Goal: Transaction & Acquisition: Purchase product/service

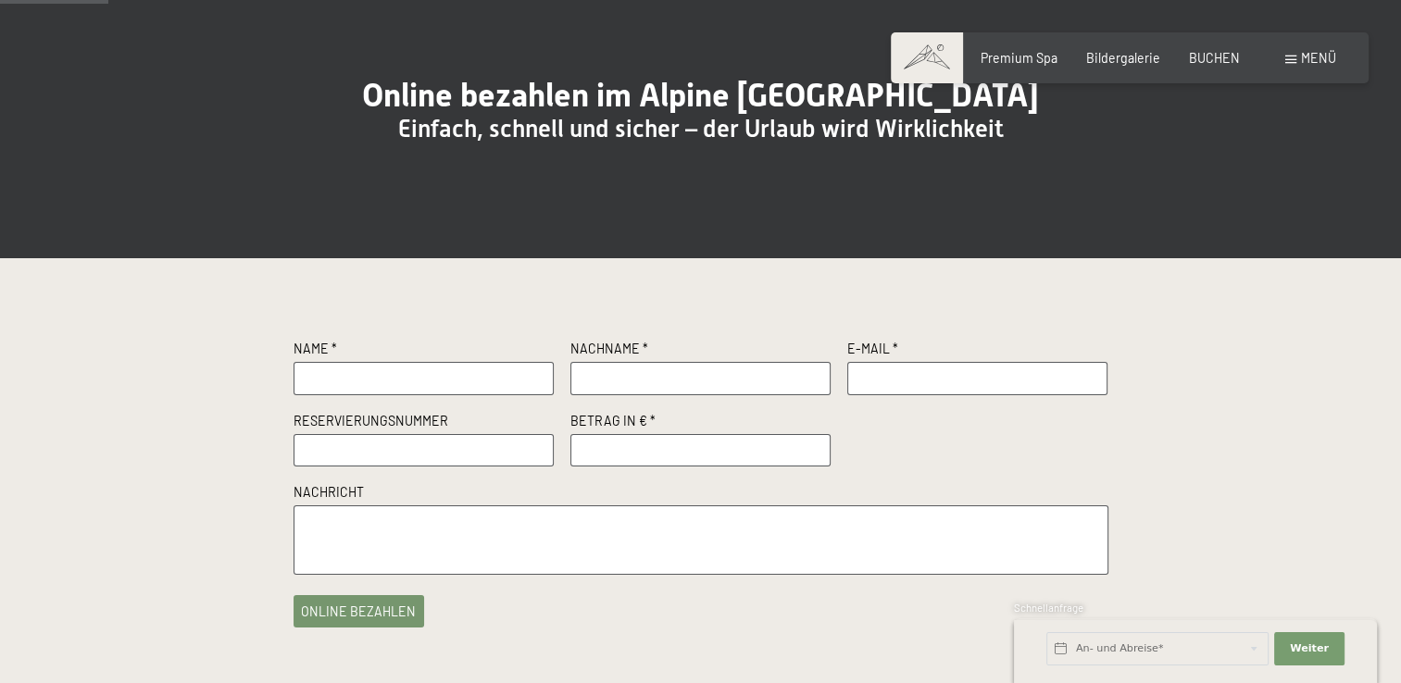
scroll to position [185, 0]
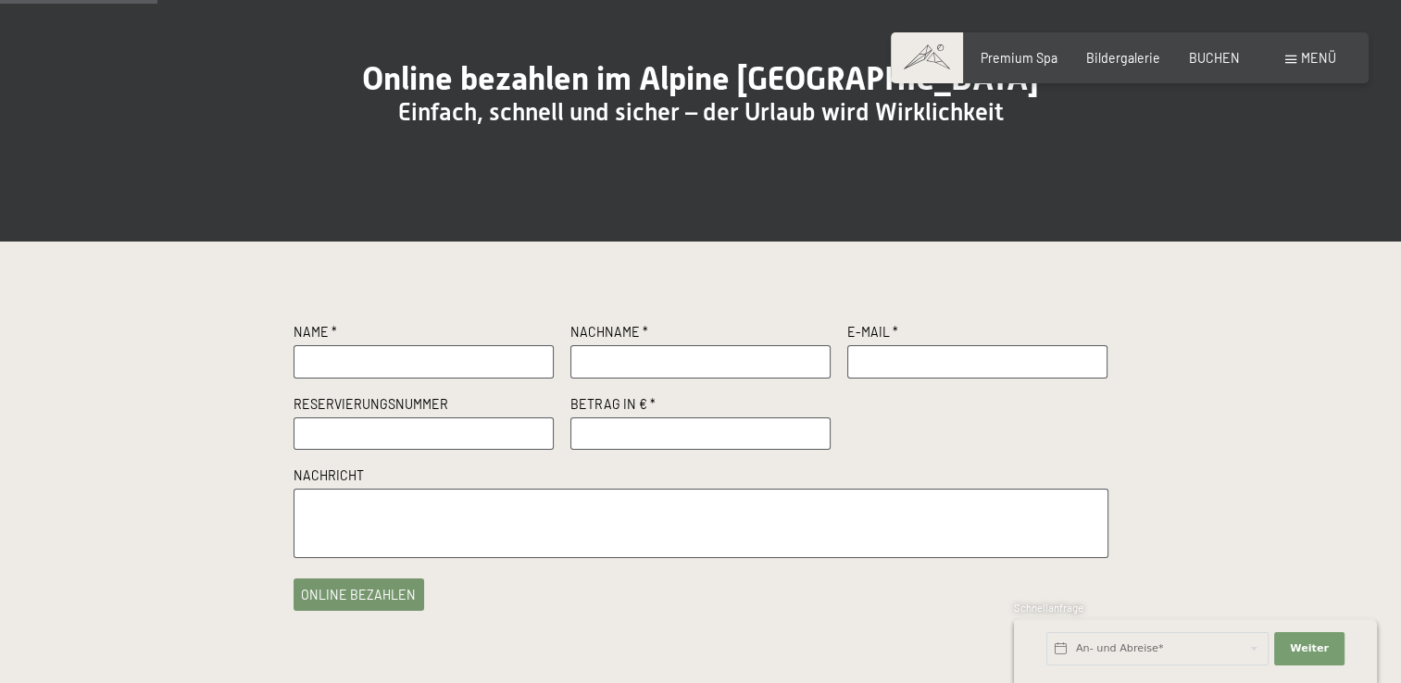
drag, startPoint x: 349, startPoint y: 400, endPoint x: 371, endPoint y: 405, distance: 22.9
click at [354, 379] on input "text" at bounding box center [423, 361] width 261 height 33
type input "Vreni"
type input "Oberhänsli"
type input "v.oberhaensli@bluewin.ch"
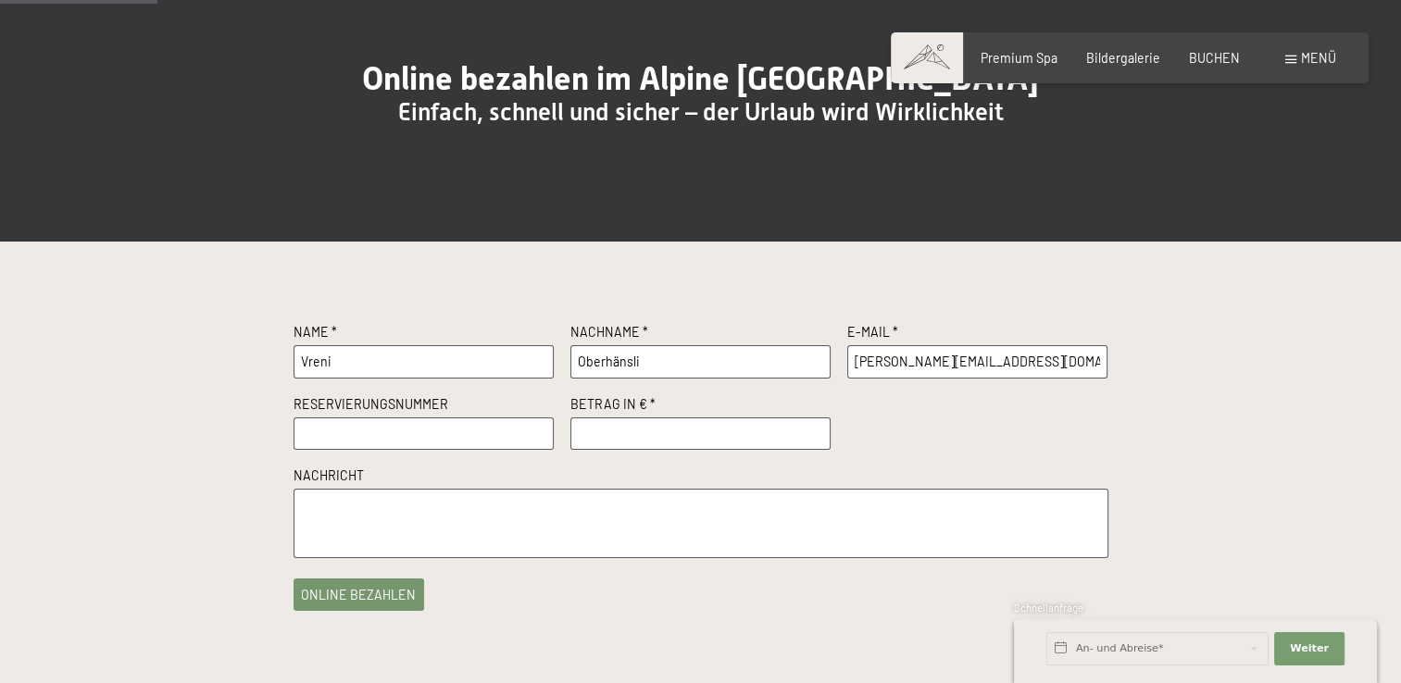
click at [593, 451] on input "number" at bounding box center [700, 434] width 261 height 33
type input "255.75"
click at [463, 530] on textarea at bounding box center [700, 523] width 815 height 69
click at [457, 558] on textarea at bounding box center [700, 523] width 815 height 69
click at [446, 544] on textarea "Restzahlung gemäss Rechung" at bounding box center [700, 523] width 815 height 69
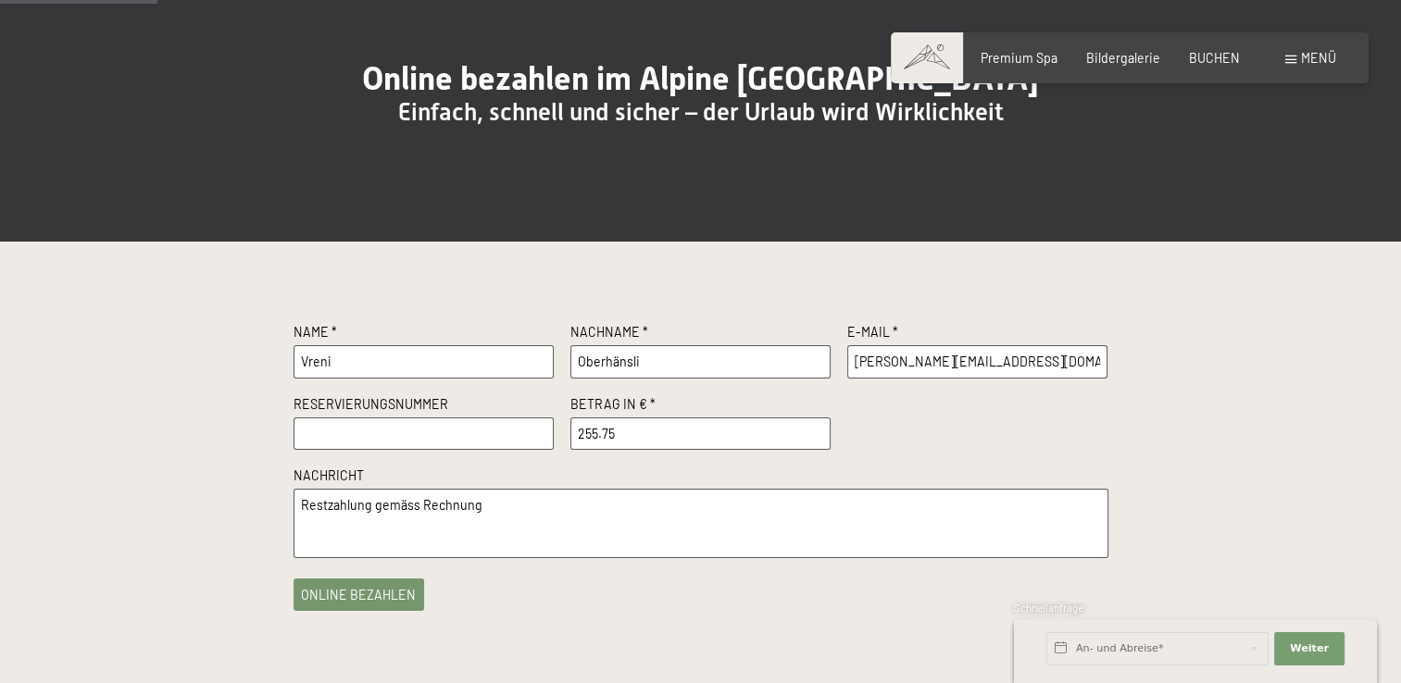
click at [495, 543] on textarea "Restzahlung gemäss Rechnung" at bounding box center [700, 523] width 815 height 69
click at [593, 548] on textarea "Restzahlung gemäss Rechnung an Herr Pius Koller, neuhüsli 3," at bounding box center [700, 523] width 815 height 69
click at [658, 546] on textarea "Restzahlung gemäss Rechnung an Herr Pius Koller, Neuhüsli 3," at bounding box center [700, 523] width 815 height 69
click at [367, 540] on textarea "Restzahlung gemäss Rechnung an Herr Pius Koller, Neuhüsli 3, Appenzell / Eggers…" at bounding box center [700, 523] width 815 height 69
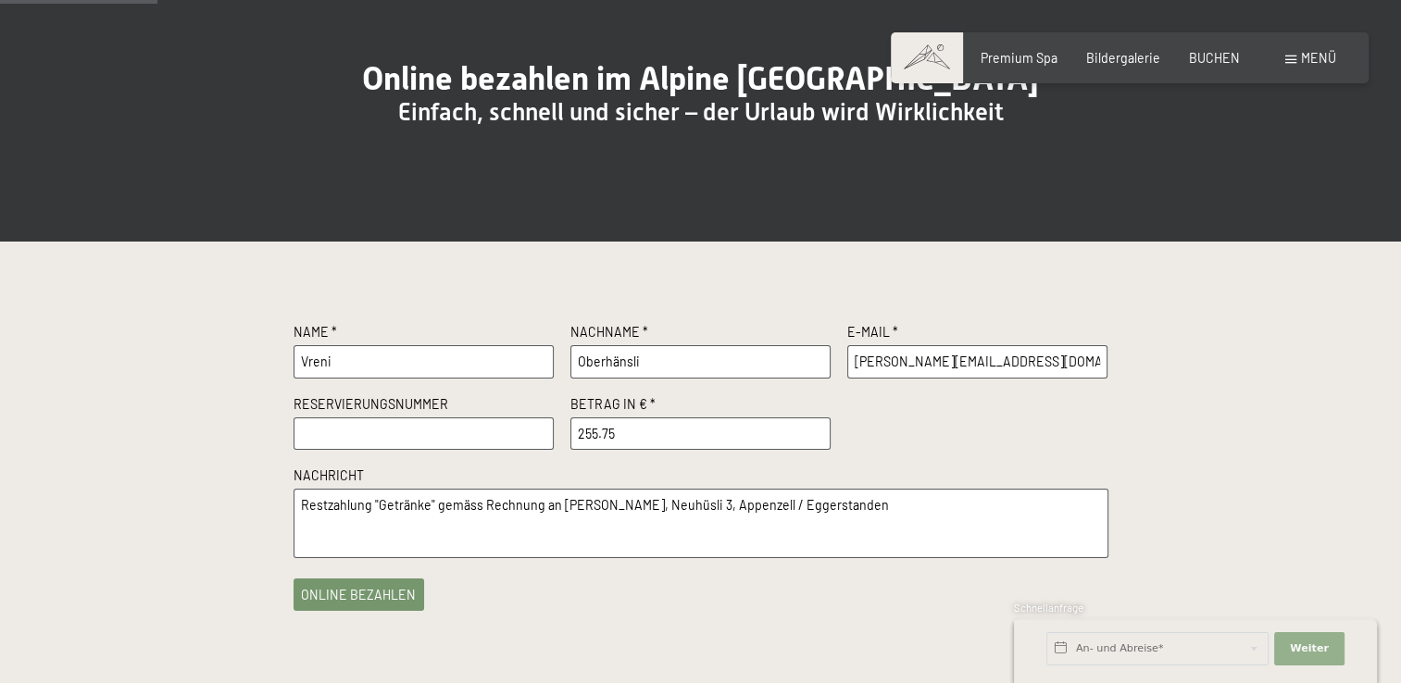
type textarea "Restzahlung "Getränke" gemäss Rechnung an Herr Pius Koller, Neuhüsli 3, Appenze…"
click at [1299, 644] on span "Weiter" at bounding box center [1309, 649] width 39 height 15
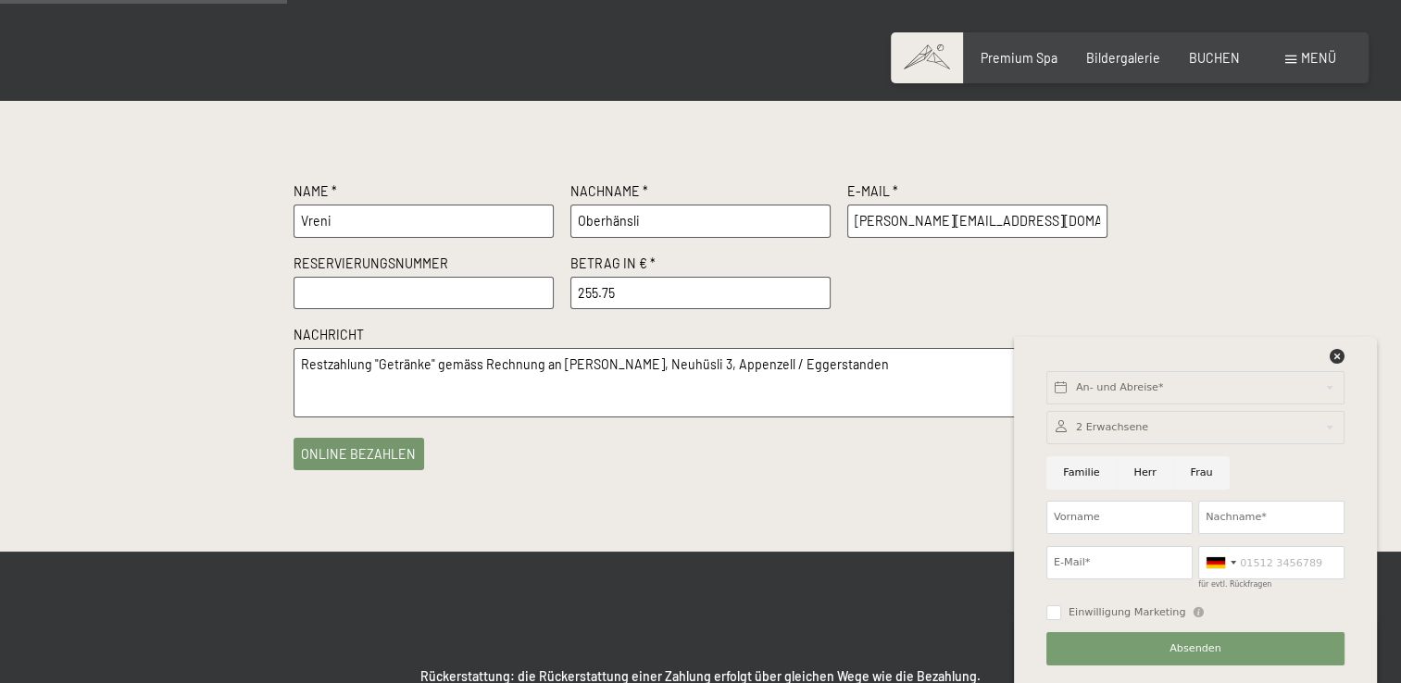
scroll to position [278, 0]
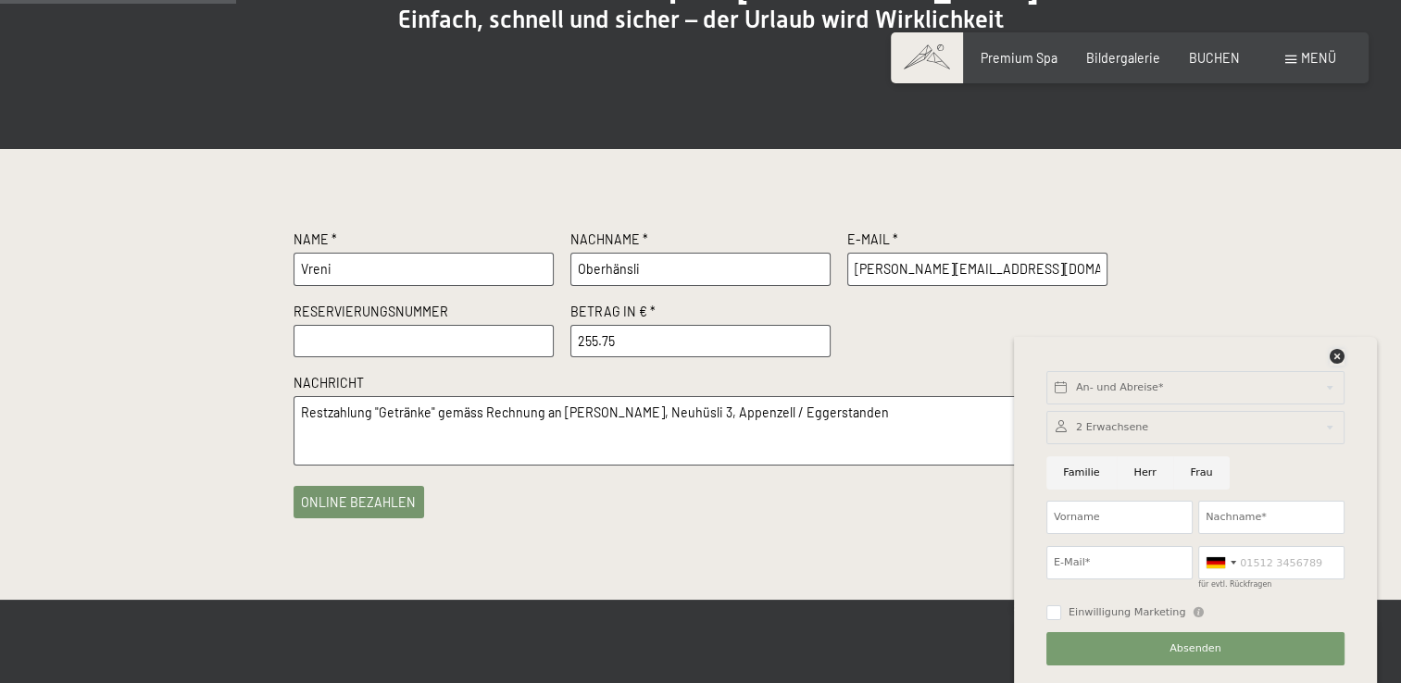
drag, startPoint x: 1333, startPoint y: 357, endPoint x: 1322, endPoint y: 358, distance: 11.1
click at [1332, 358] on icon at bounding box center [1336, 356] width 15 height 15
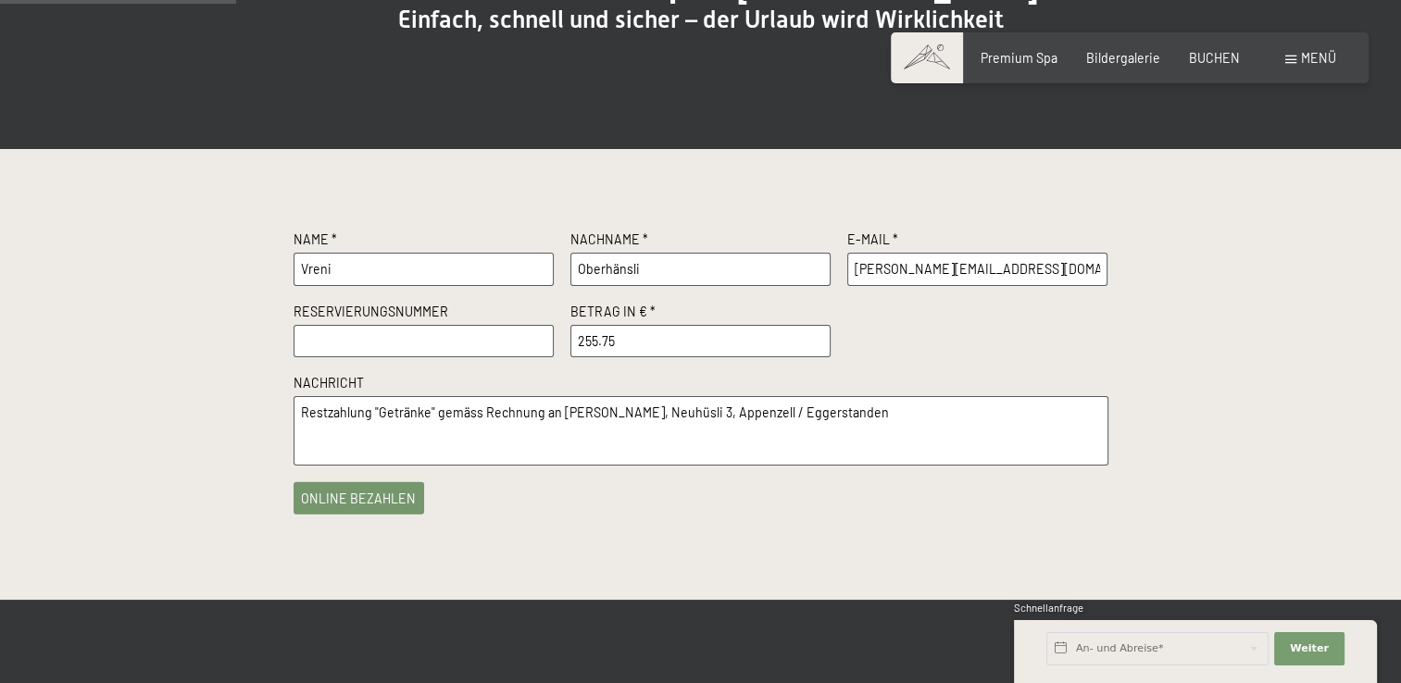
click at [367, 515] on button "online bezahlen" at bounding box center [358, 498] width 131 height 32
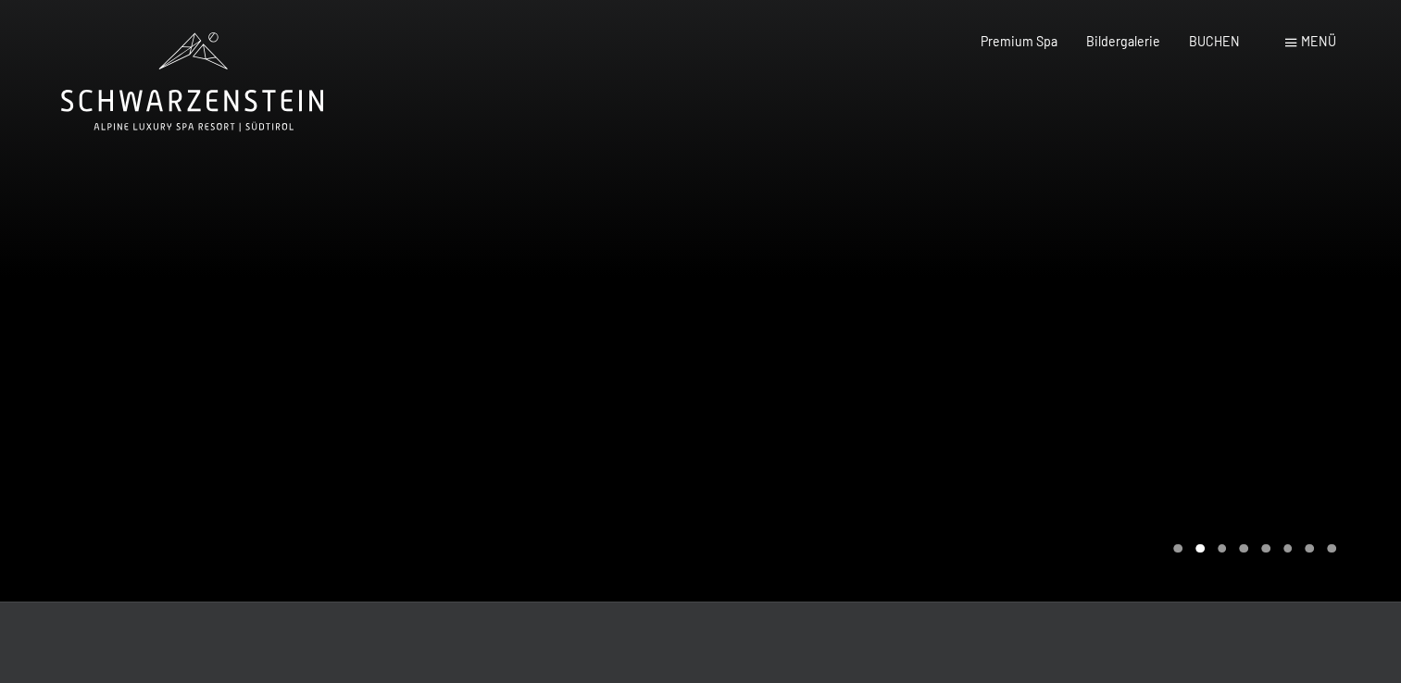
click at [636, 257] on div at bounding box center [350, 301] width 701 height 602
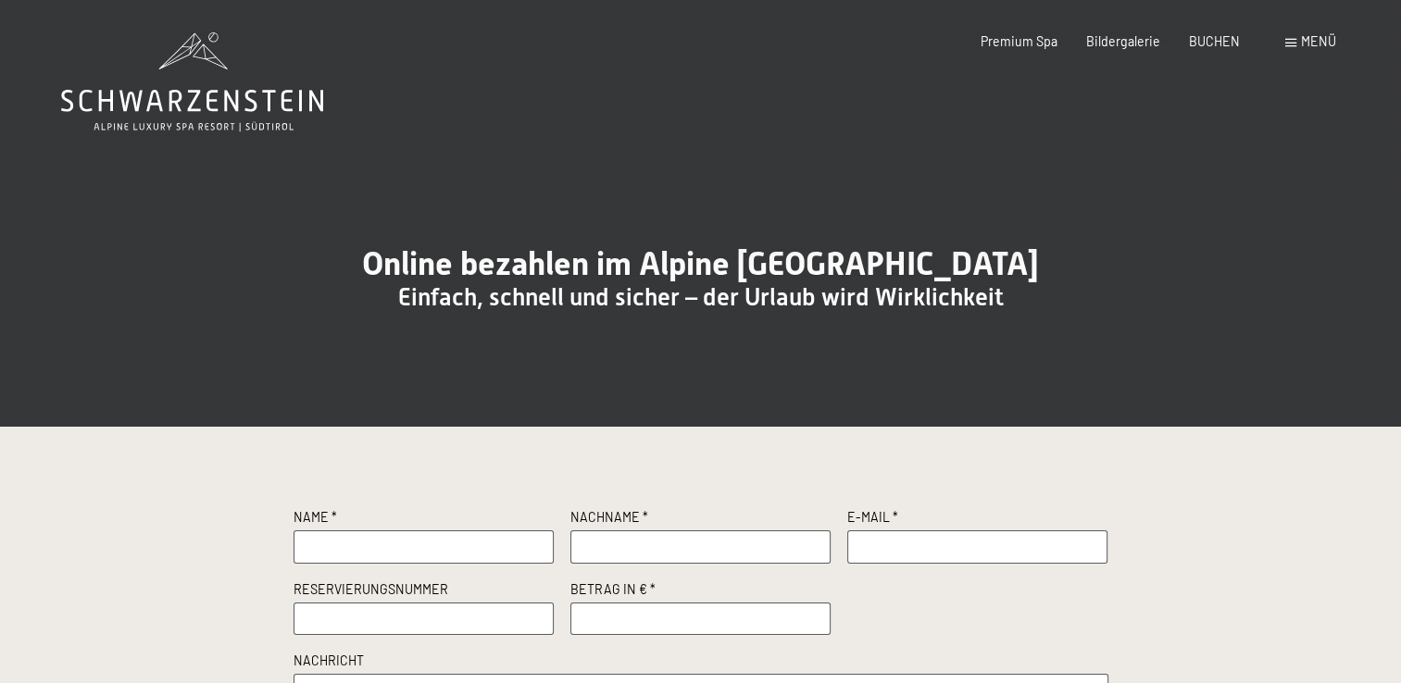
click at [364, 564] on input "text" at bounding box center [423, 546] width 261 height 33
type input "[PERSON_NAME]"
type input "Oberhaensli"
click at [614, 636] on input "number" at bounding box center [700, 619] width 261 height 33
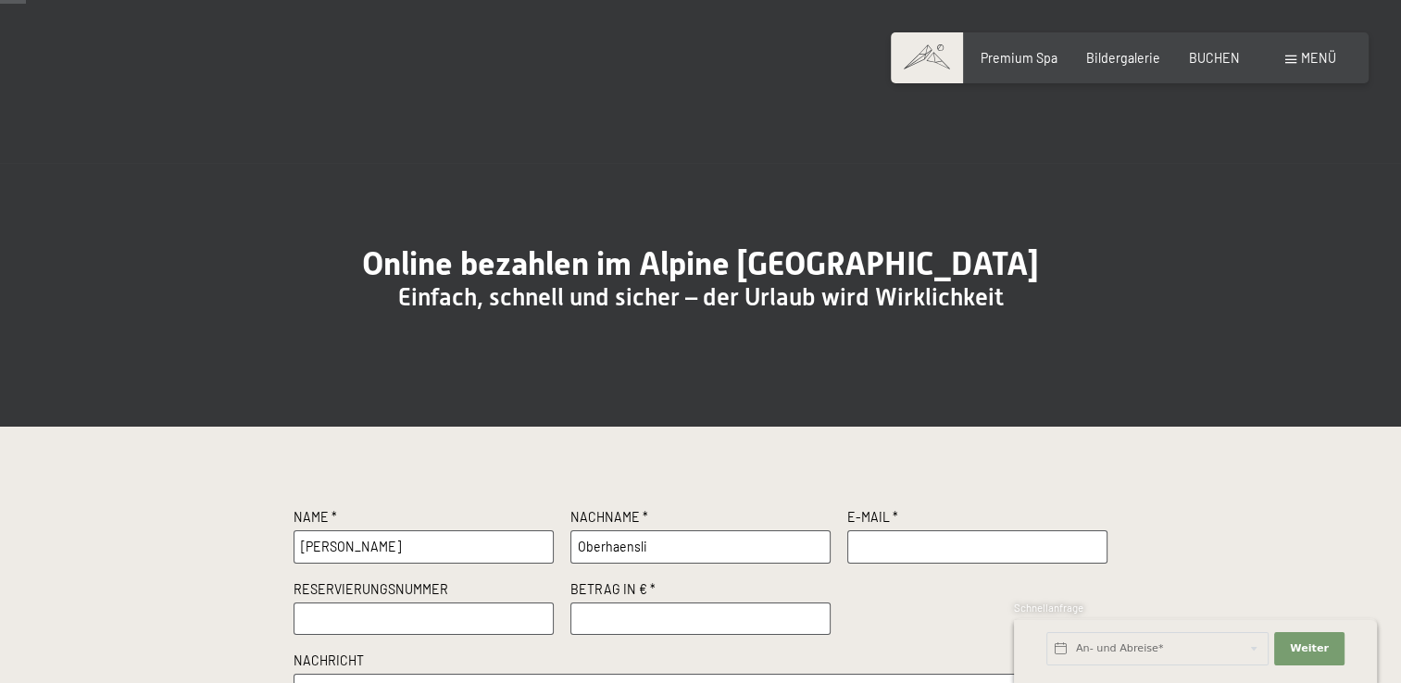
scroll to position [370, 0]
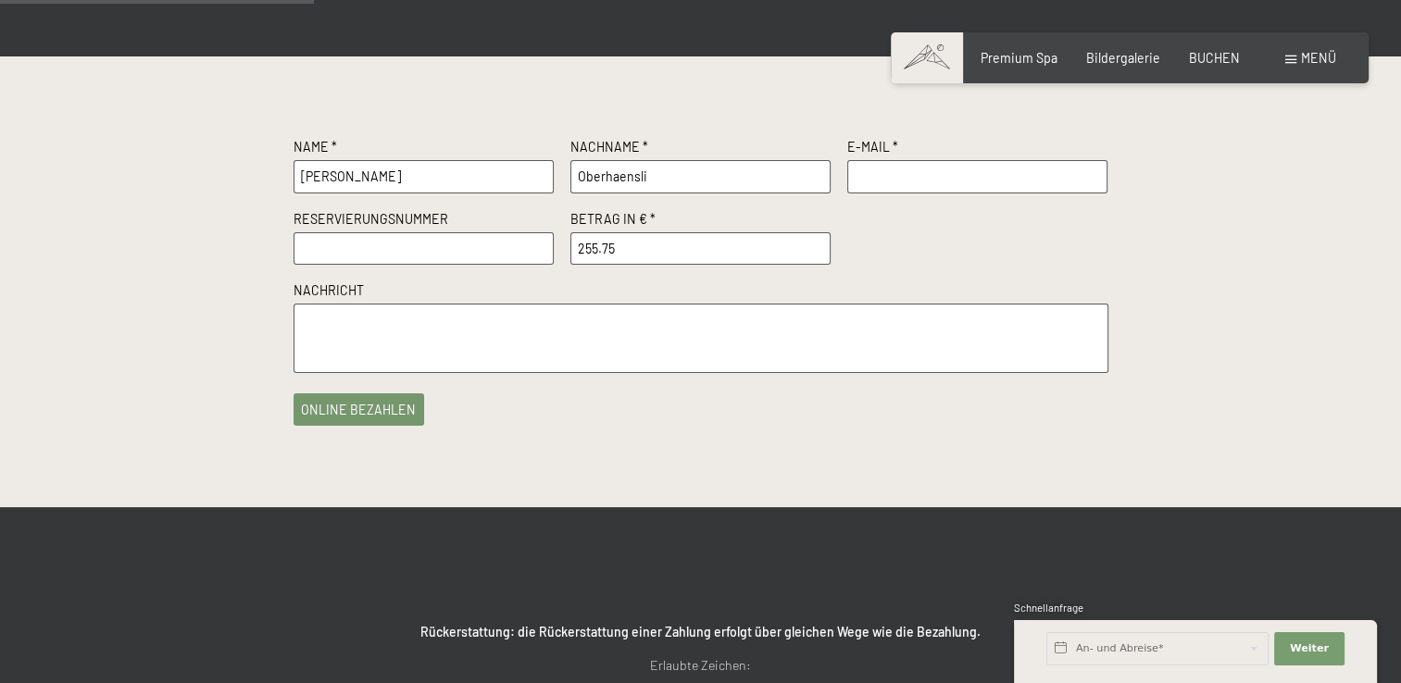
type input "255.75"
click at [362, 369] on textarea at bounding box center [700, 338] width 815 height 69
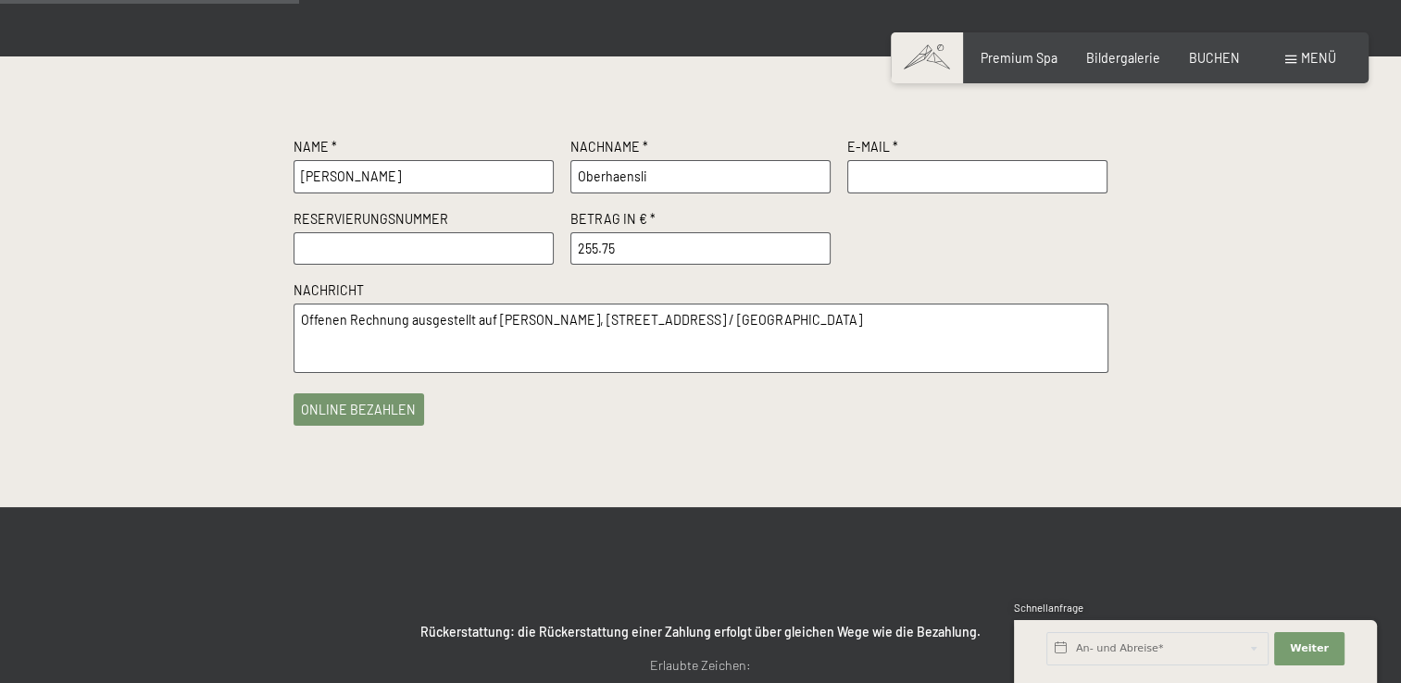
type textarea "Offenen Rechnung ausgestellt auf [PERSON_NAME], [STREET_ADDRESS] / [GEOGRAPHIC_…"
click at [892, 193] on input "text" at bounding box center [977, 176] width 261 height 33
type input "[EMAIL_ADDRESS][DOMAIN_NAME]"
drag, startPoint x: 1011, startPoint y: 220, endPoint x: 816, endPoint y: 218, distance: 195.3
click at [816, 218] on div "Name * [PERSON_NAME] Nachname * [PERSON_NAME] E-Mail * [EMAIL_ADDRESS][DOMAIN_N…" at bounding box center [700, 255] width 815 height 235
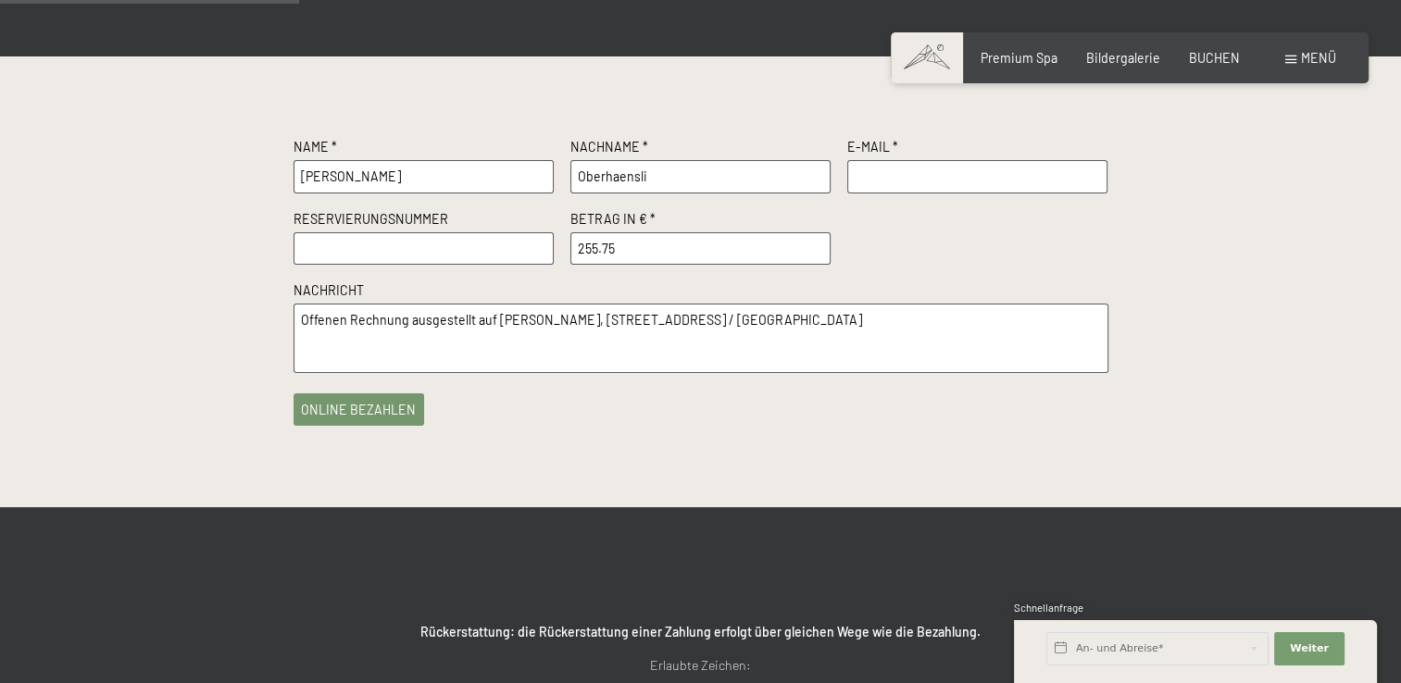
click at [879, 193] on input "text" at bounding box center [977, 176] width 261 height 33
type input "[PERSON_NAME][EMAIL_ADDRESS][DOMAIN_NAME]"
click at [363, 422] on button "online bezahlen" at bounding box center [358, 406] width 131 height 32
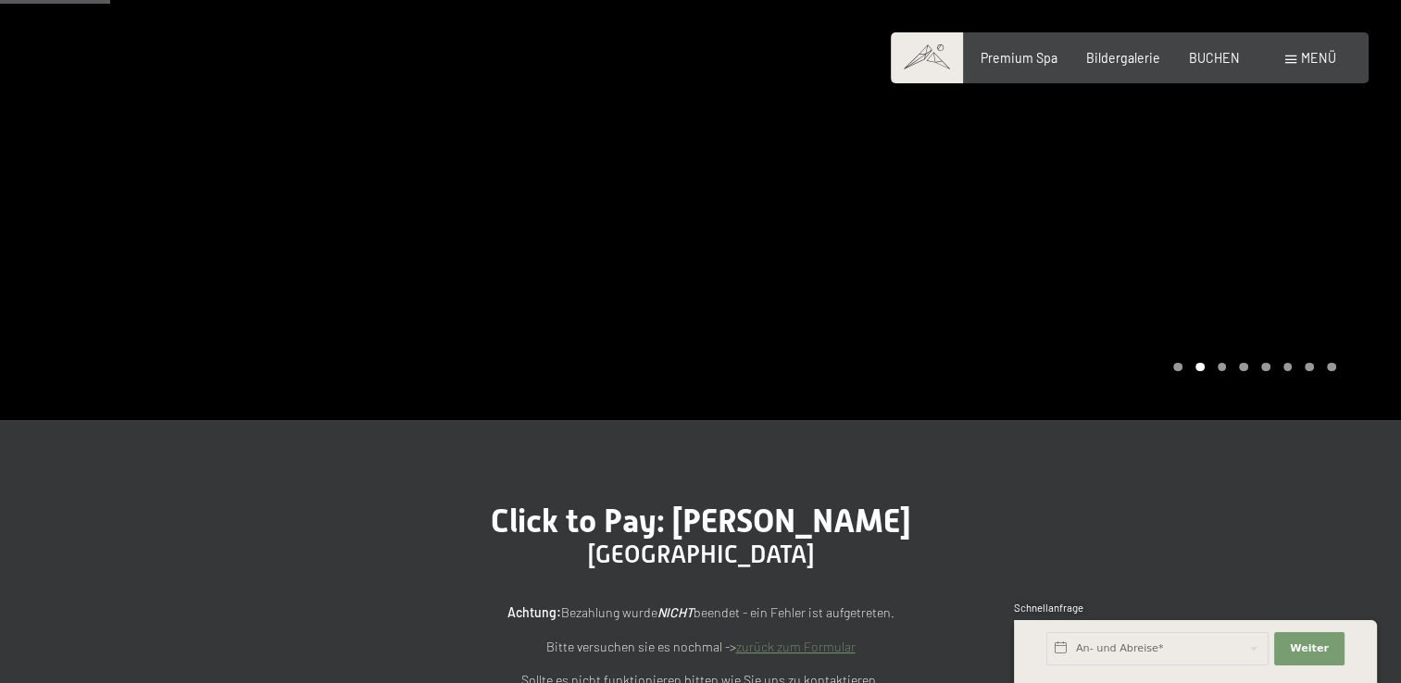
scroll to position [93, 0]
